Goal: Check status: Check status

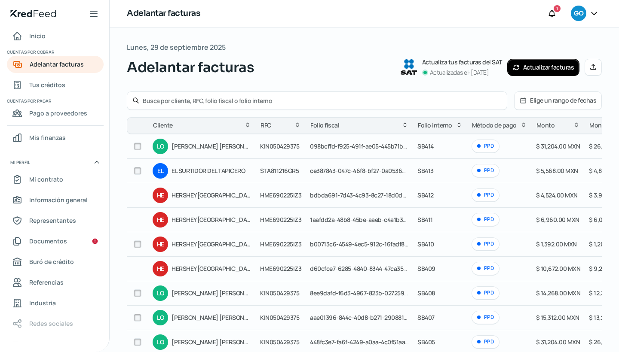
scroll to position [58, 0]
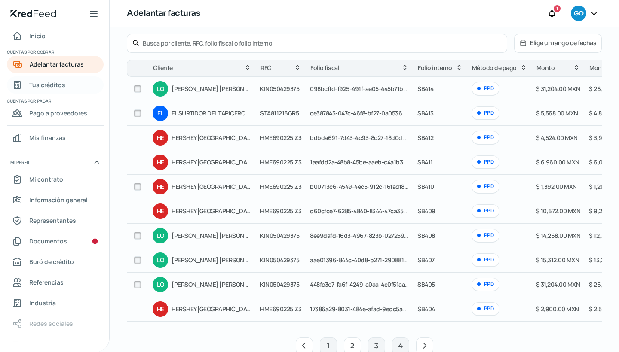
click at [60, 85] on span "Tus créditos" at bounding box center [47, 84] width 36 height 11
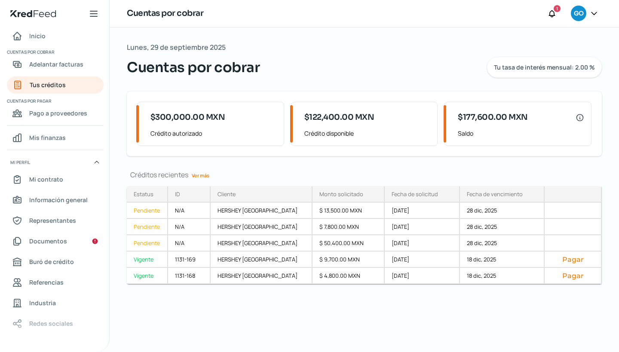
click at [201, 173] on link "Ver más" at bounding box center [200, 175] width 24 height 13
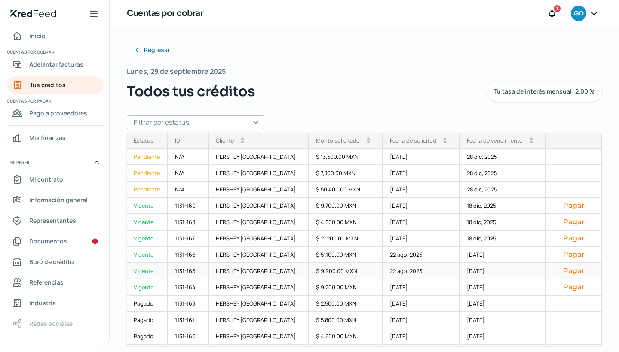
click at [263, 270] on div "HERSHEY [GEOGRAPHIC_DATA]" at bounding box center [259, 271] width 100 height 16
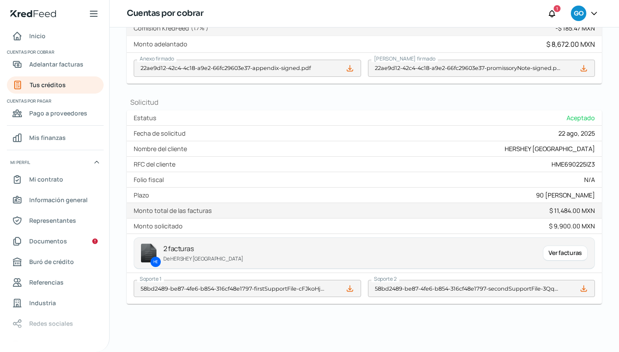
scroll to position [309, 0]
click at [561, 248] on div "Ver facturas" at bounding box center [565, 253] width 45 height 15
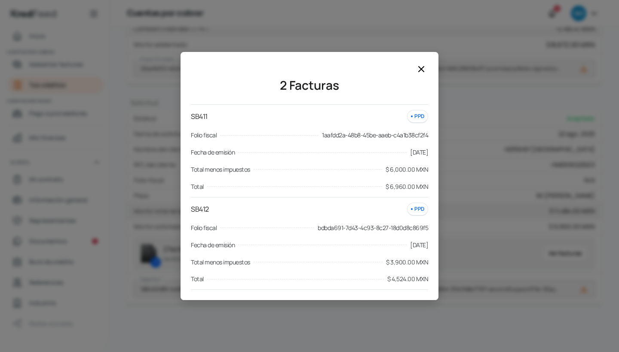
scroll to position [0, 0]
click at [418, 71] on icon at bounding box center [421, 69] width 10 height 10
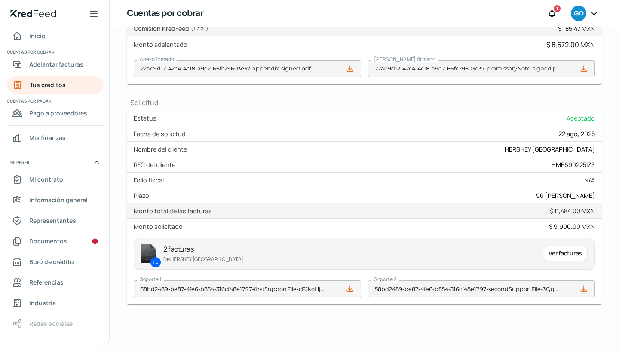
click at [557, 248] on div "Ver facturas" at bounding box center [565, 253] width 45 height 15
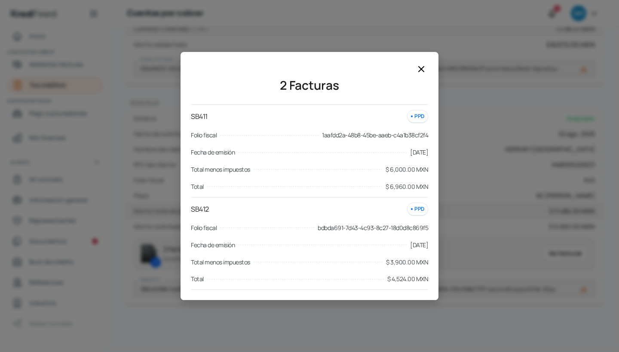
click at [420, 73] on icon at bounding box center [421, 69] width 10 height 10
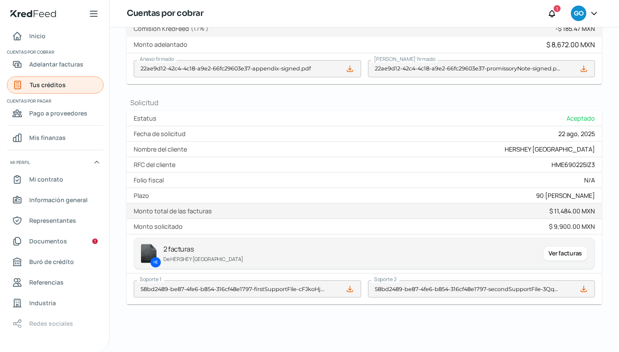
click at [70, 81] on link "Tus créditos" at bounding box center [55, 84] width 97 height 17
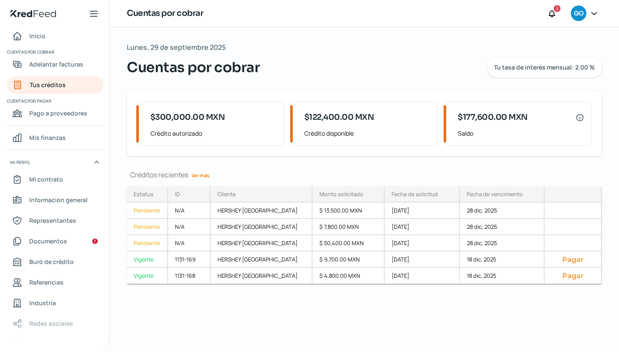
click at [207, 176] on link "Ver más" at bounding box center [200, 175] width 24 height 13
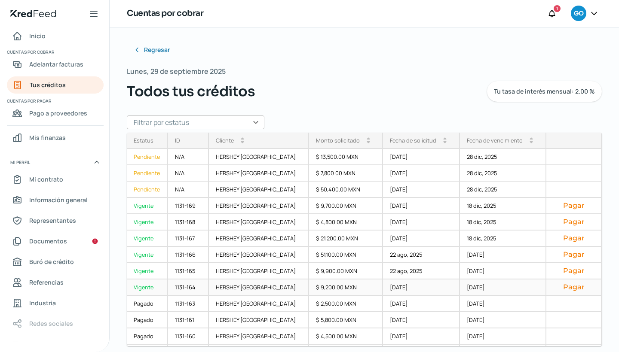
click at [311, 289] on div "$ 9,200.00 MXN" at bounding box center [346, 288] width 74 height 16
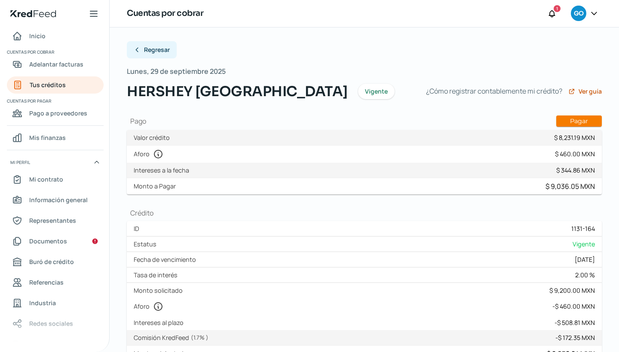
click at [160, 50] on span "Regresar" at bounding box center [157, 50] width 26 height 6
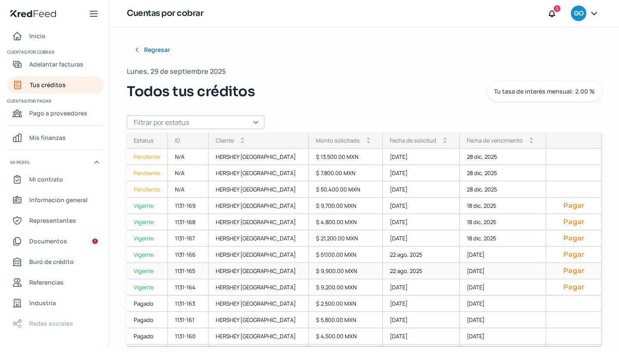
click at [309, 272] on div "$ 9,900.00 MXN" at bounding box center [346, 271] width 74 height 16
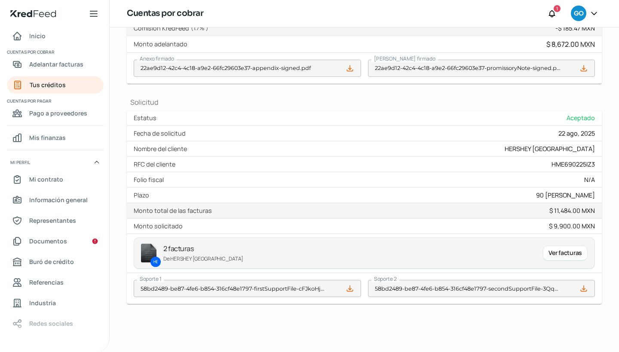
scroll to position [309, 0]
click at [555, 254] on div "Ver facturas" at bounding box center [565, 253] width 45 height 15
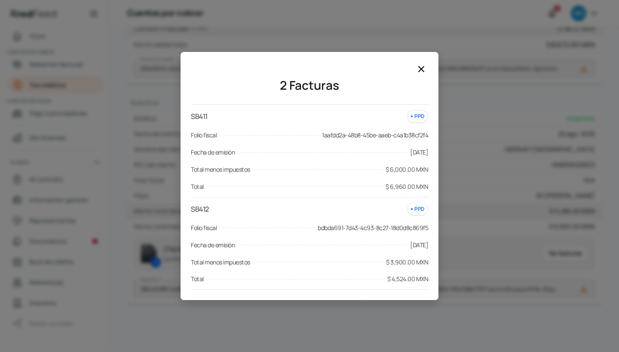
scroll to position [0, 0]
click at [421, 68] on icon at bounding box center [421, 69] width 10 height 10
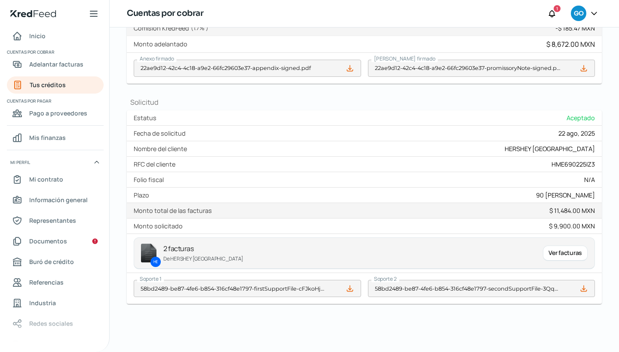
scroll to position [309, 0]
click at [553, 253] on div "Ver facturas" at bounding box center [565, 253] width 45 height 15
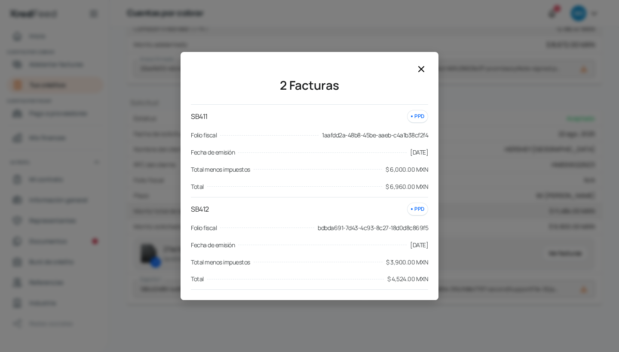
click at [414, 21] on div "2 Facturas SB411 PPD Folio fiscal 1aafdd2a-48b8-45be-aaeb-c4a1b38cf2f4 Fecha de…" at bounding box center [309, 176] width 619 height 352
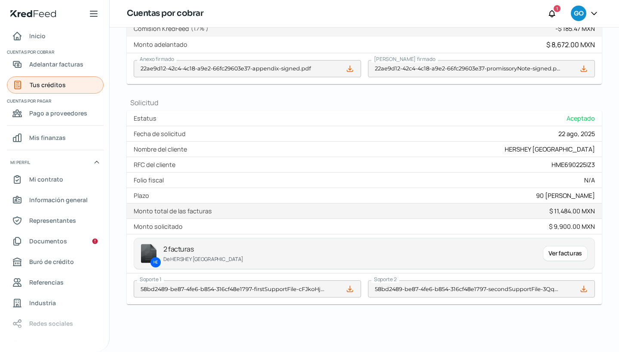
click at [66, 87] on link "Tus créditos" at bounding box center [55, 84] width 97 height 17
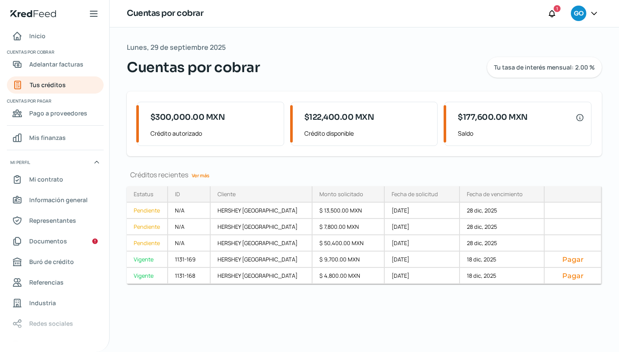
click at [204, 174] on link "Ver más" at bounding box center [200, 175] width 24 height 13
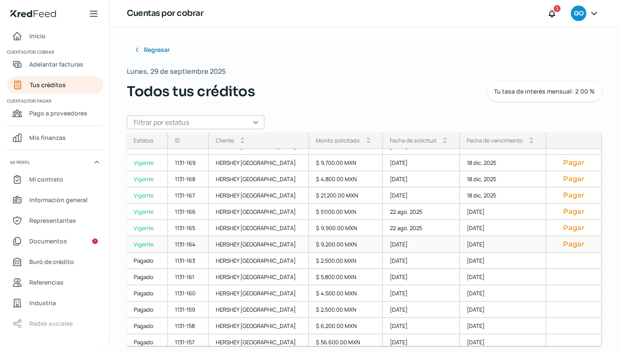
scroll to position [44, 0]
click at [175, 226] on div "1131-165" at bounding box center [188, 228] width 41 height 16
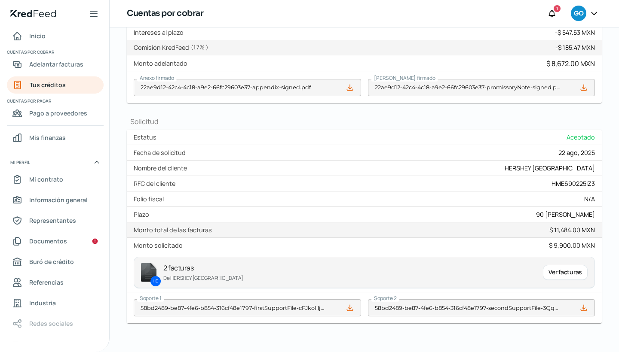
scroll to position [296, 0]
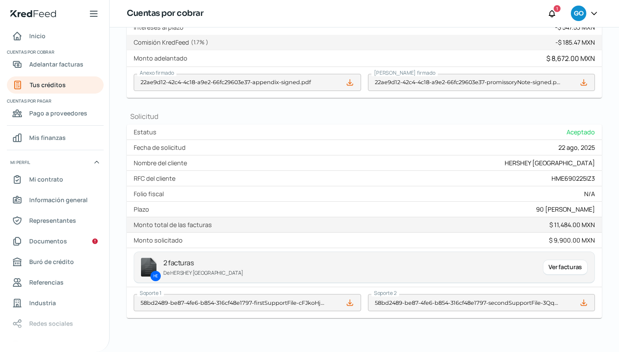
click at [543, 266] on div "Ver facturas" at bounding box center [565, 267] width 45 height 15
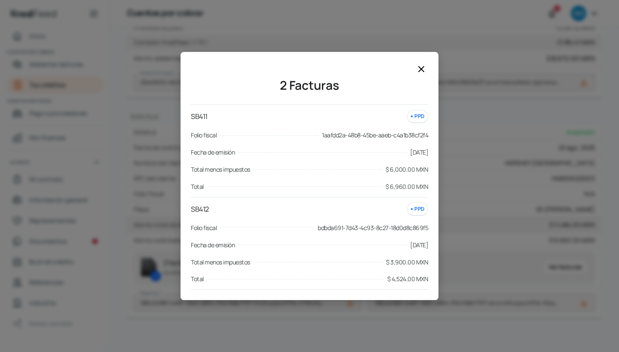
scroll to position [0, 0]
click at [419, 70] on icon at bounding box center [421, 69] width 10 height 10
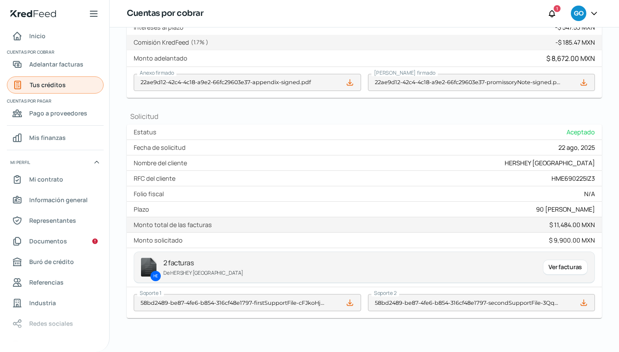
click at [66, 88] on link "Tus créditos" at bounding box center [55, 84] width 97 height 17
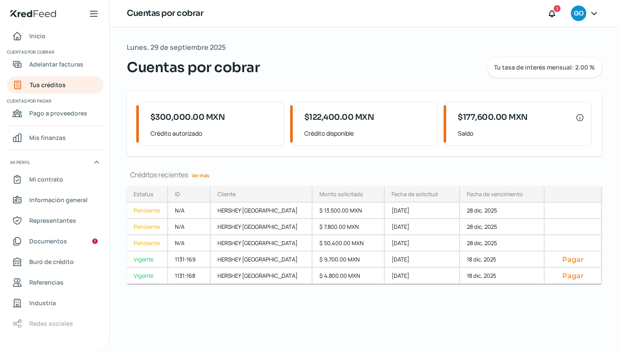
click at [203, 174] on link "Ver más" at bounding box center [200, 175] width 24 height 13
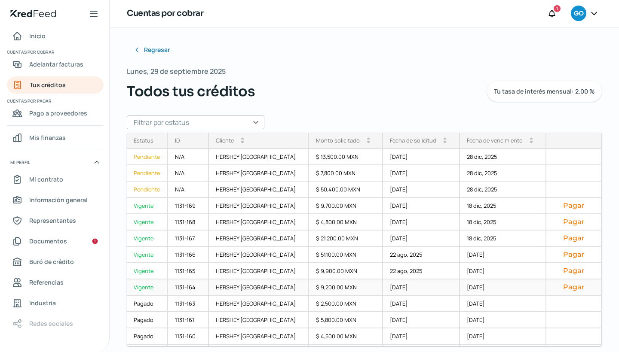
click at [189, 290] on div "1131-164" at bounding box center [188, 288] width 41 height 16
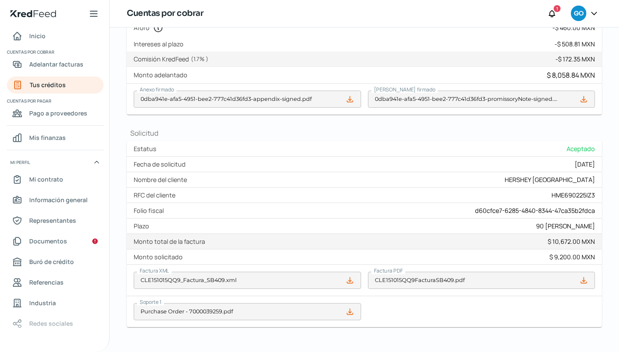
scroll to position [287, 0]
